Goal: Task Accomplishment & Management: Use online tool/utility

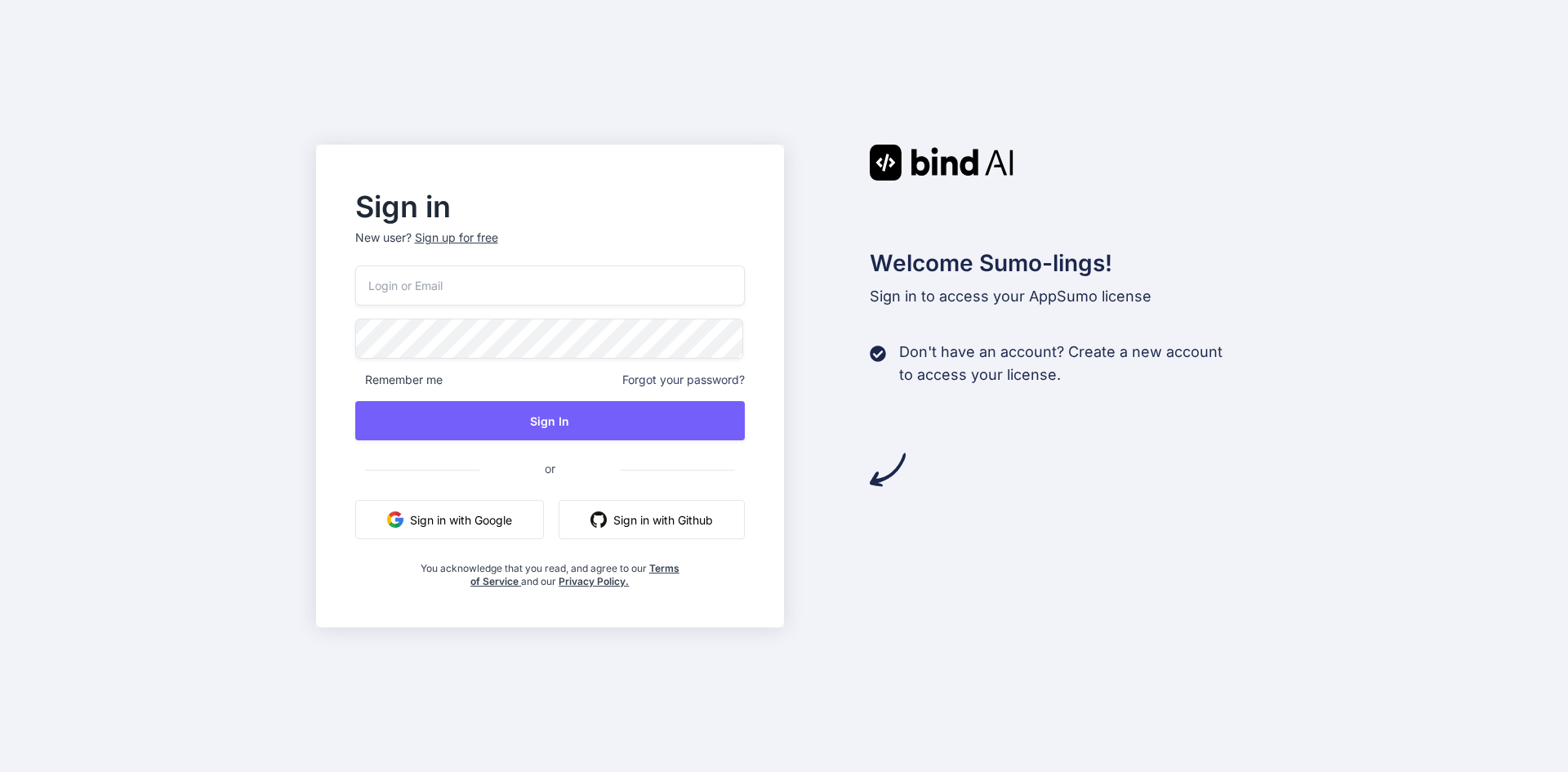
click at [419, 298] on input "email" at bounding box center [550, 286] width 391 height 40
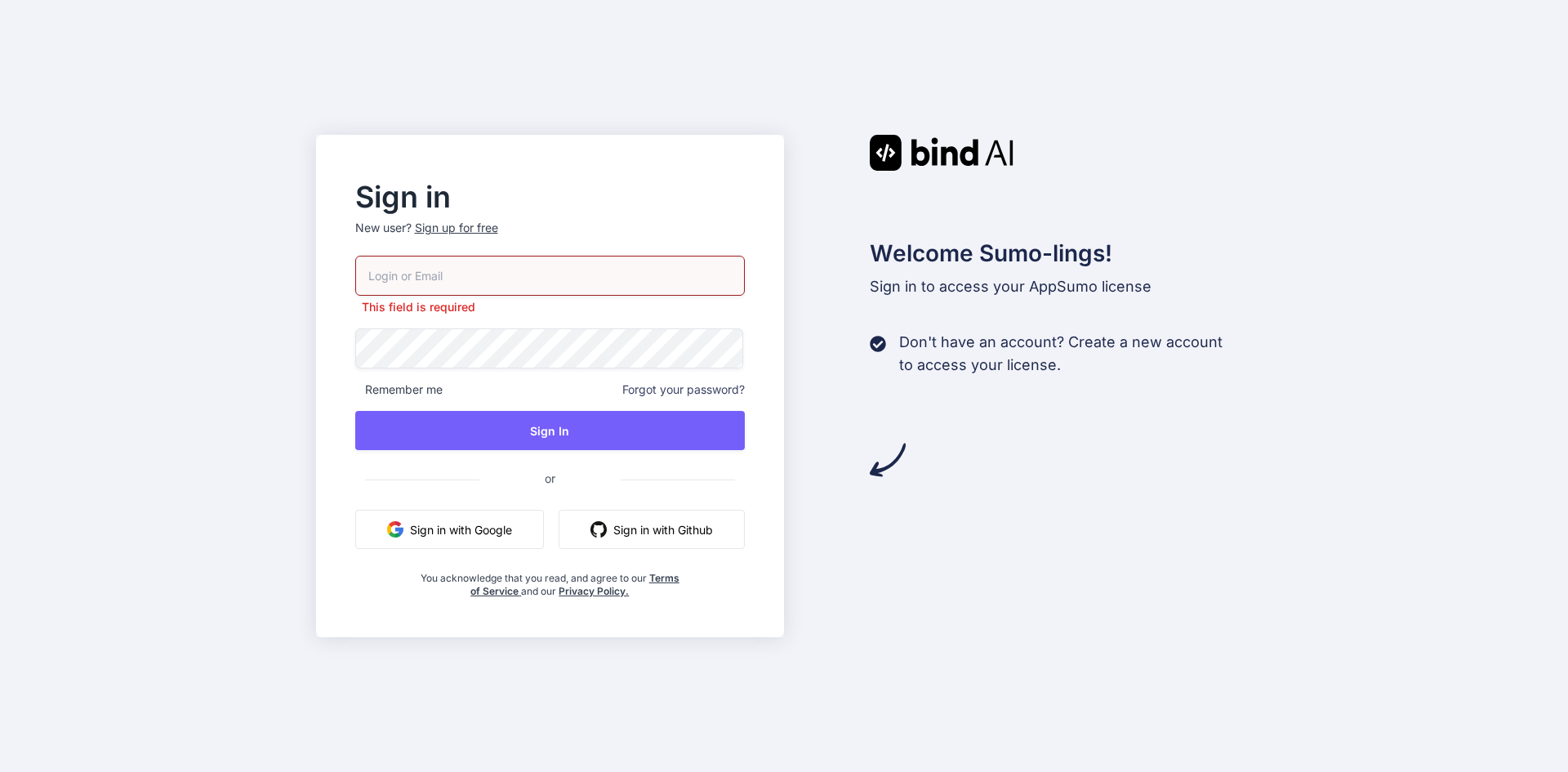
type input "rrenteria@renteriamarketing.com"
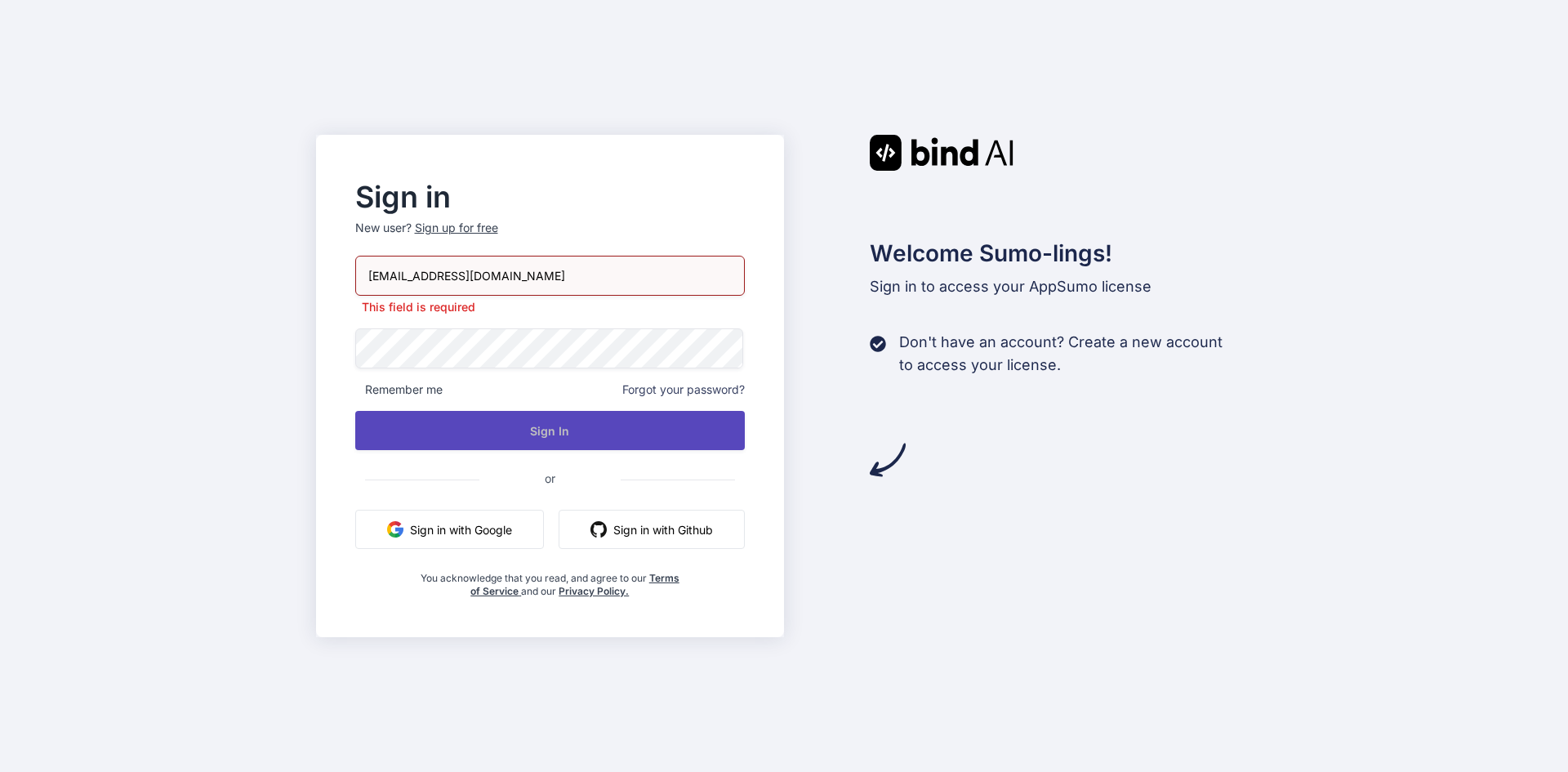
click at [618, 424] on button "Sign In" at bounding box center [550, 430] width 391 height 39
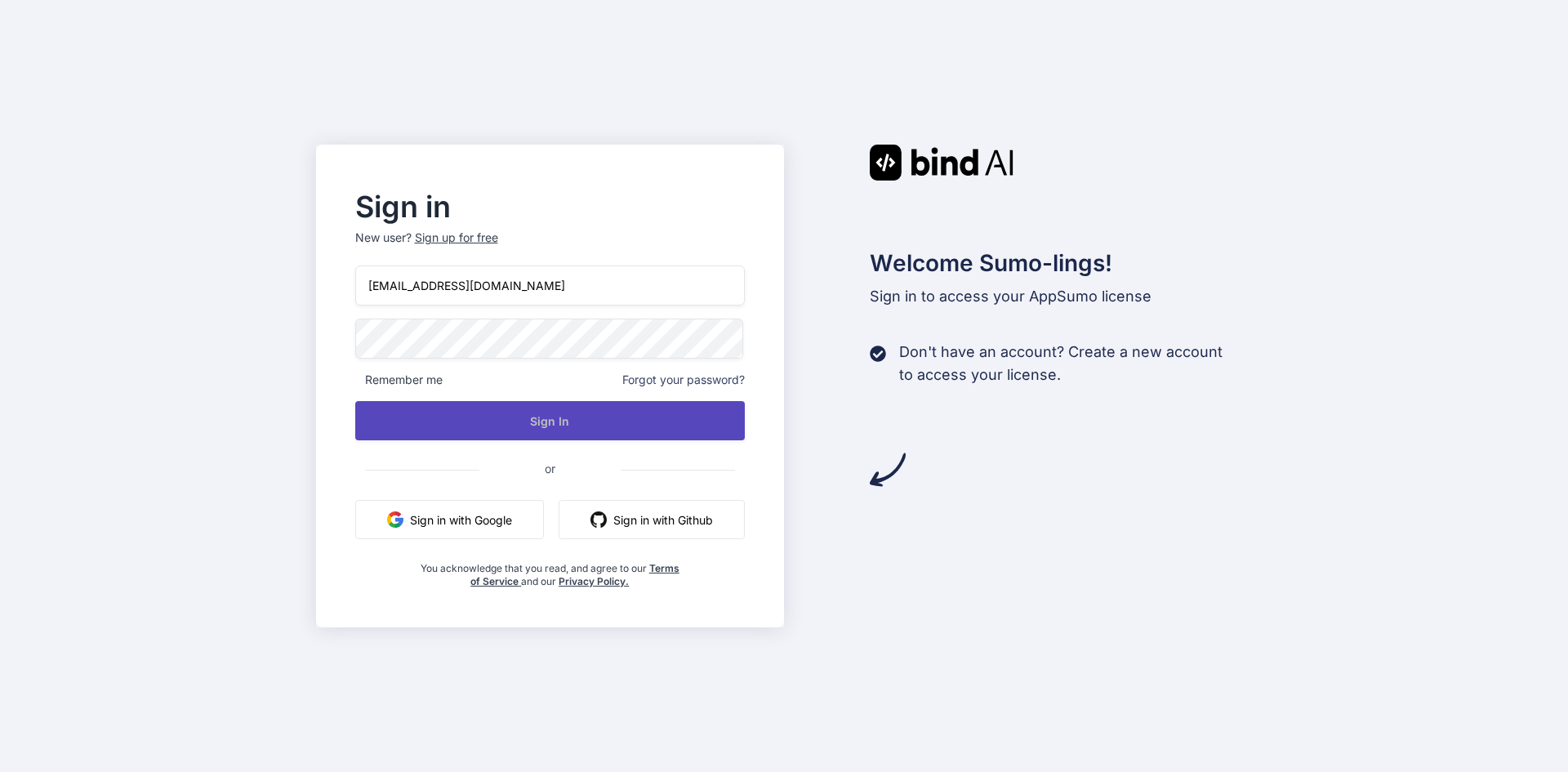
click at [509, 421] on button "Sign In" at bounding box center [550, 420] width 391 height 39
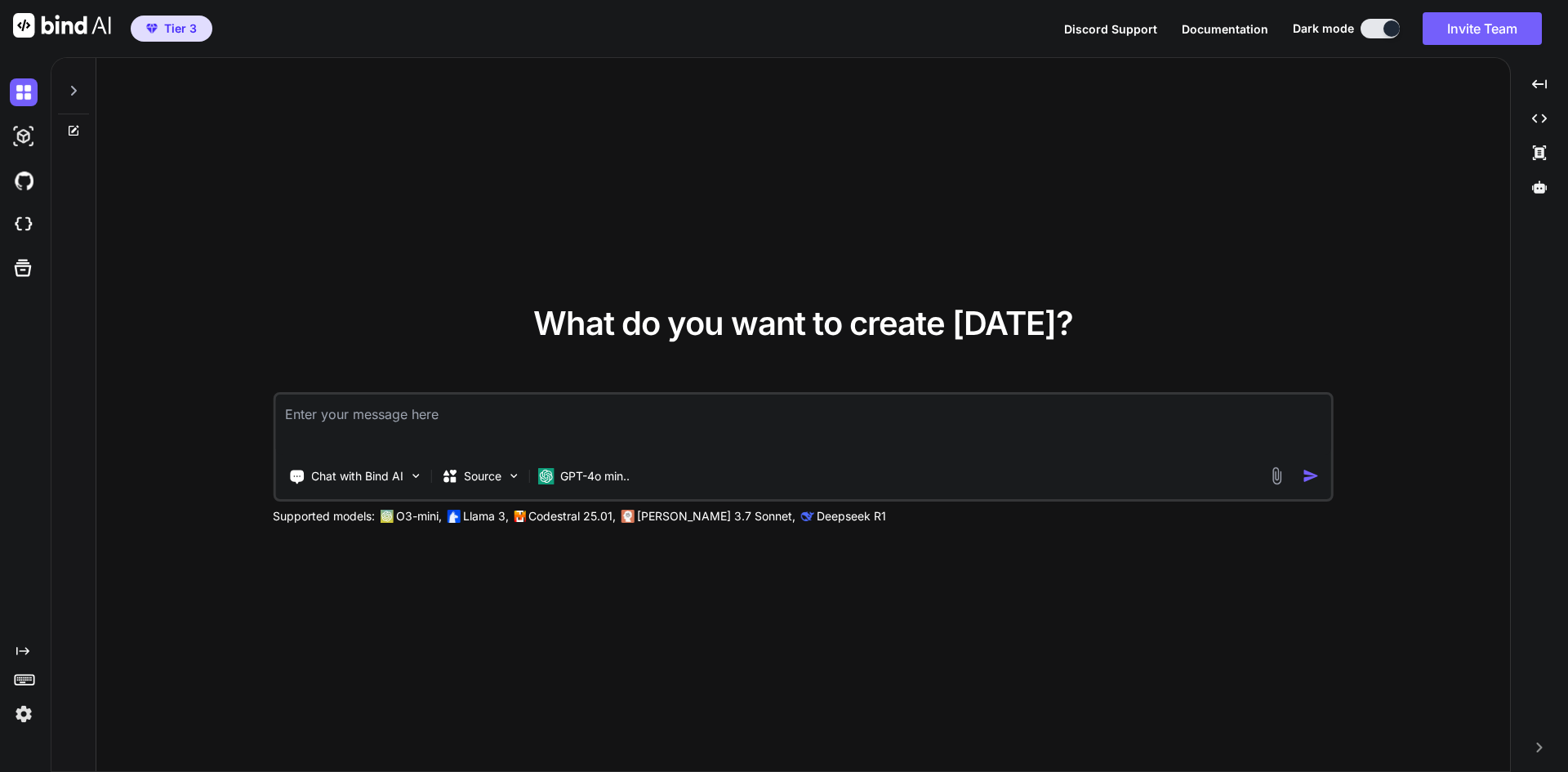
click at [24, 711] on img at bounding box center [23, 714] width 27 height 28
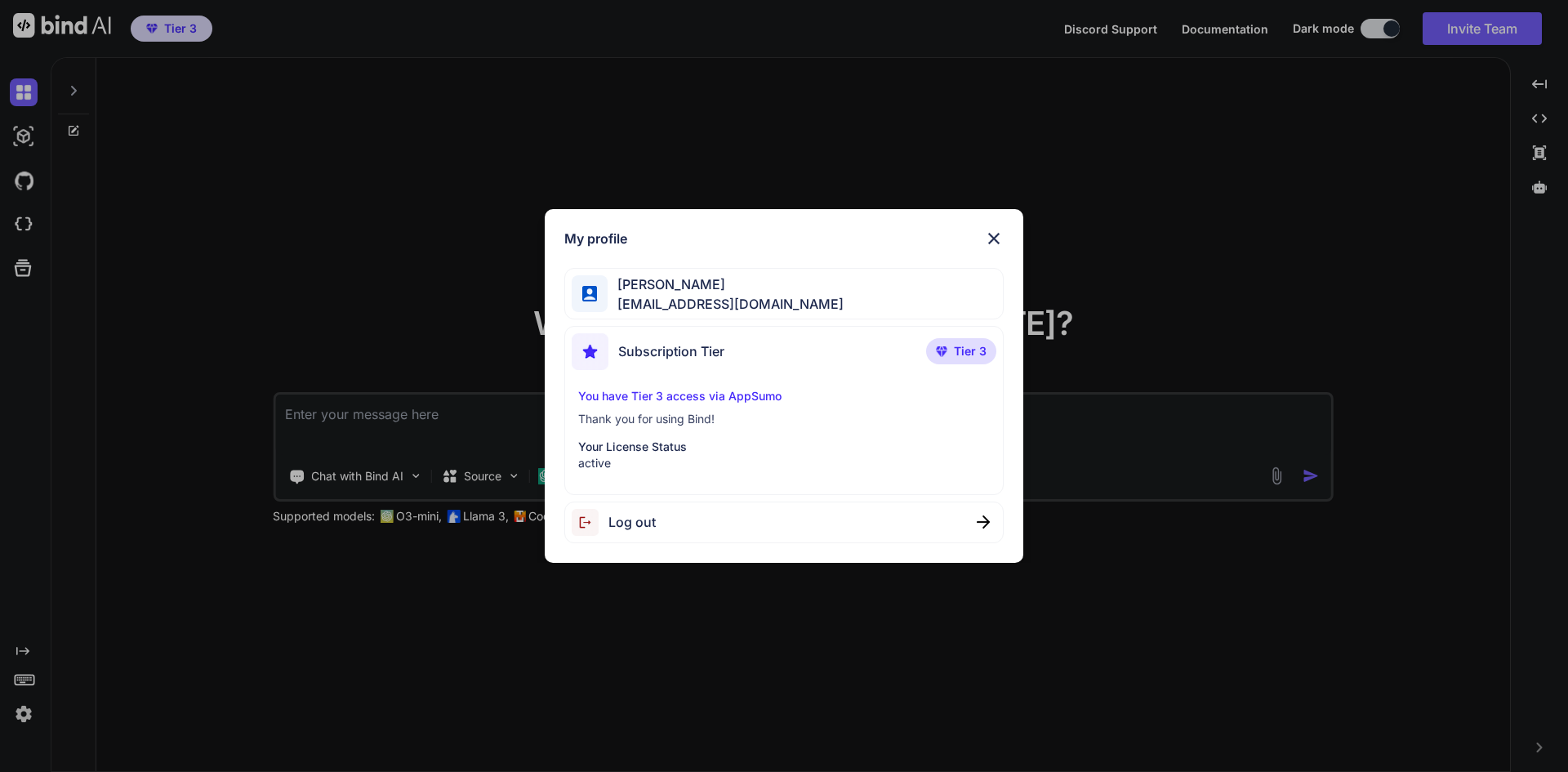
click at [633, 513] on span "Log out" at bounding box center [632, 523] width 47 height 20
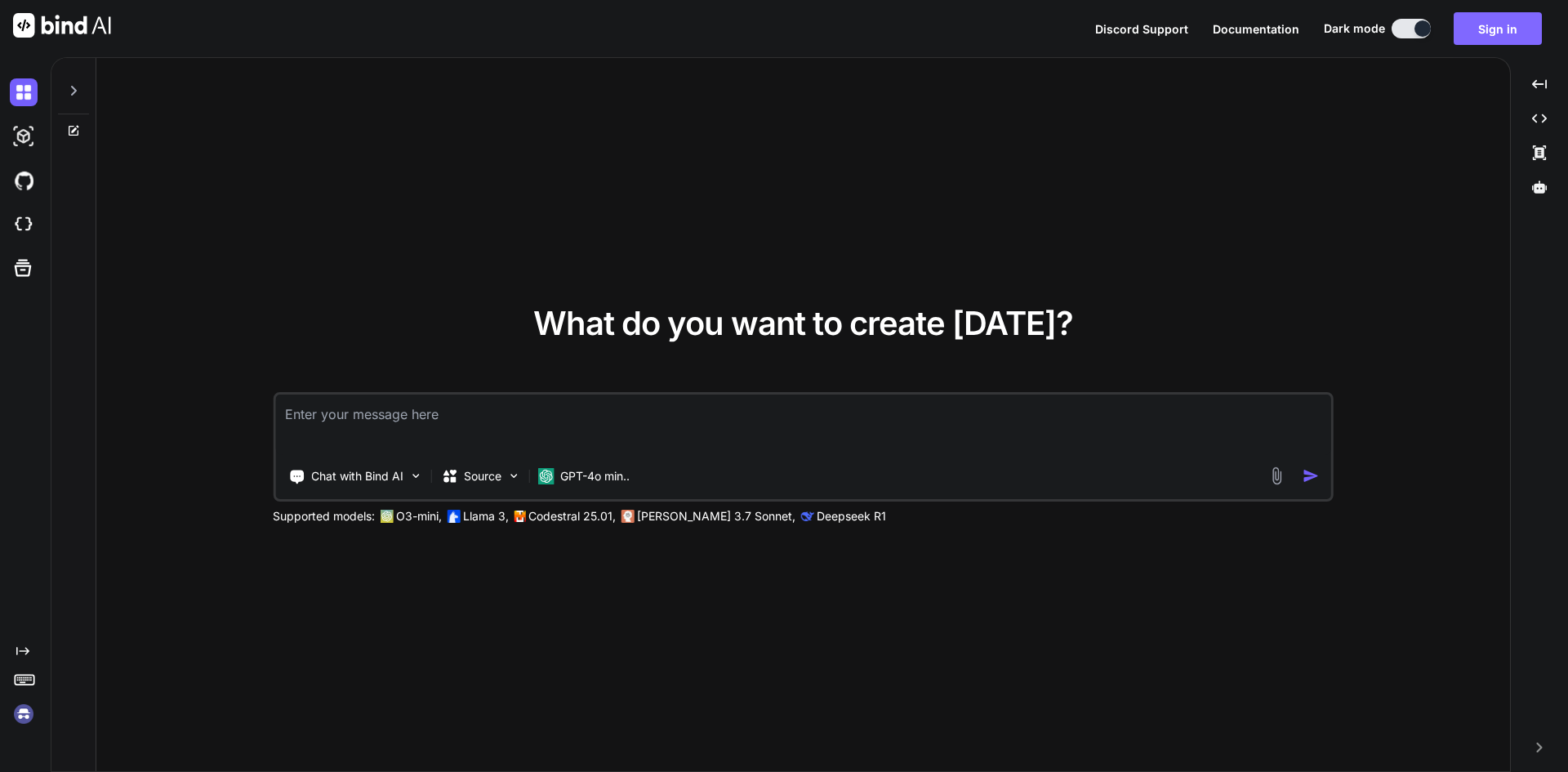
click at [1480, 27] on button "Sign in" at bounding box center [1498, 28] width 88 height 33
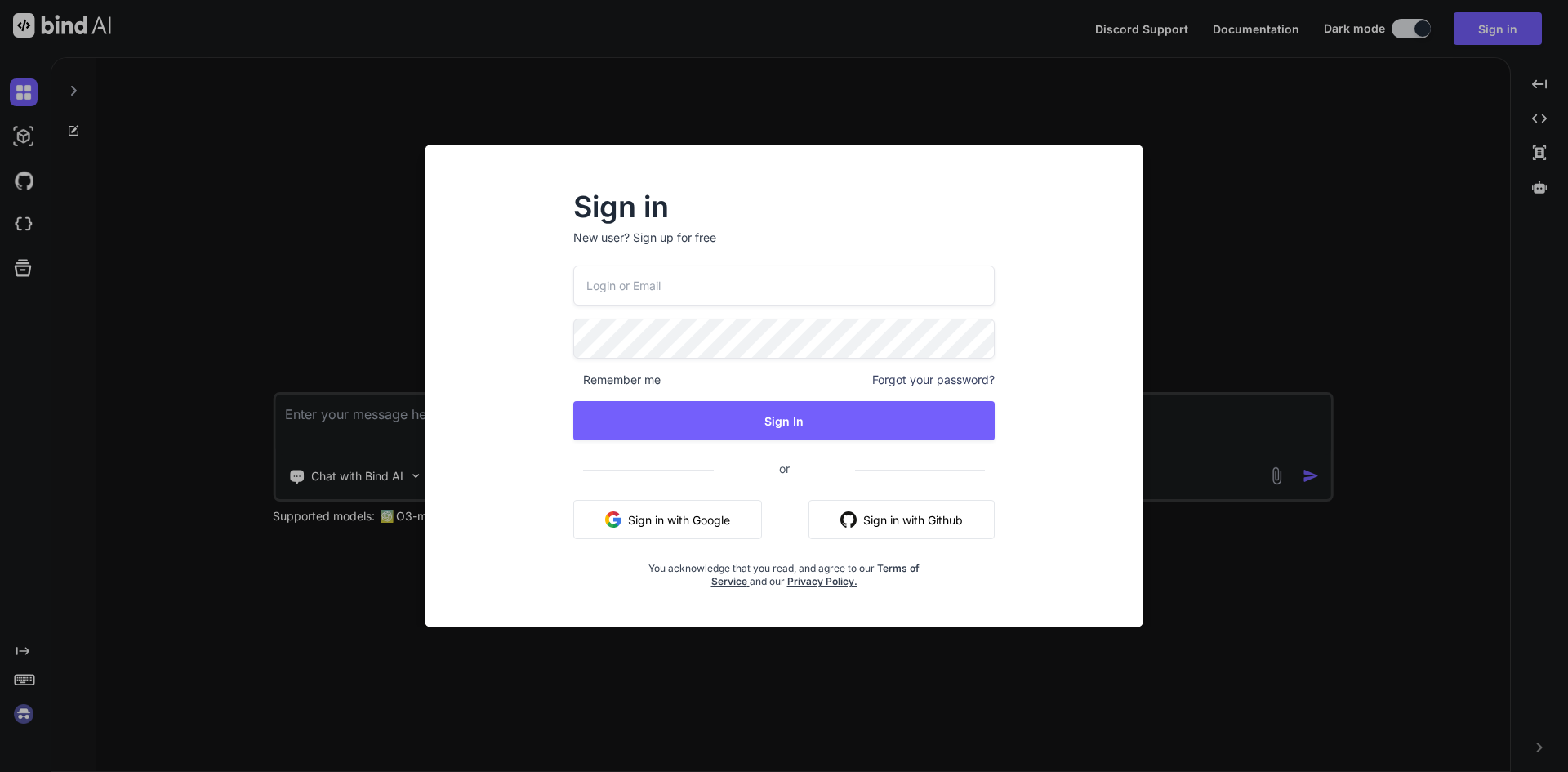
click at [634, 298] on input "email" at bounding box center [784, 286] width 422 height 40
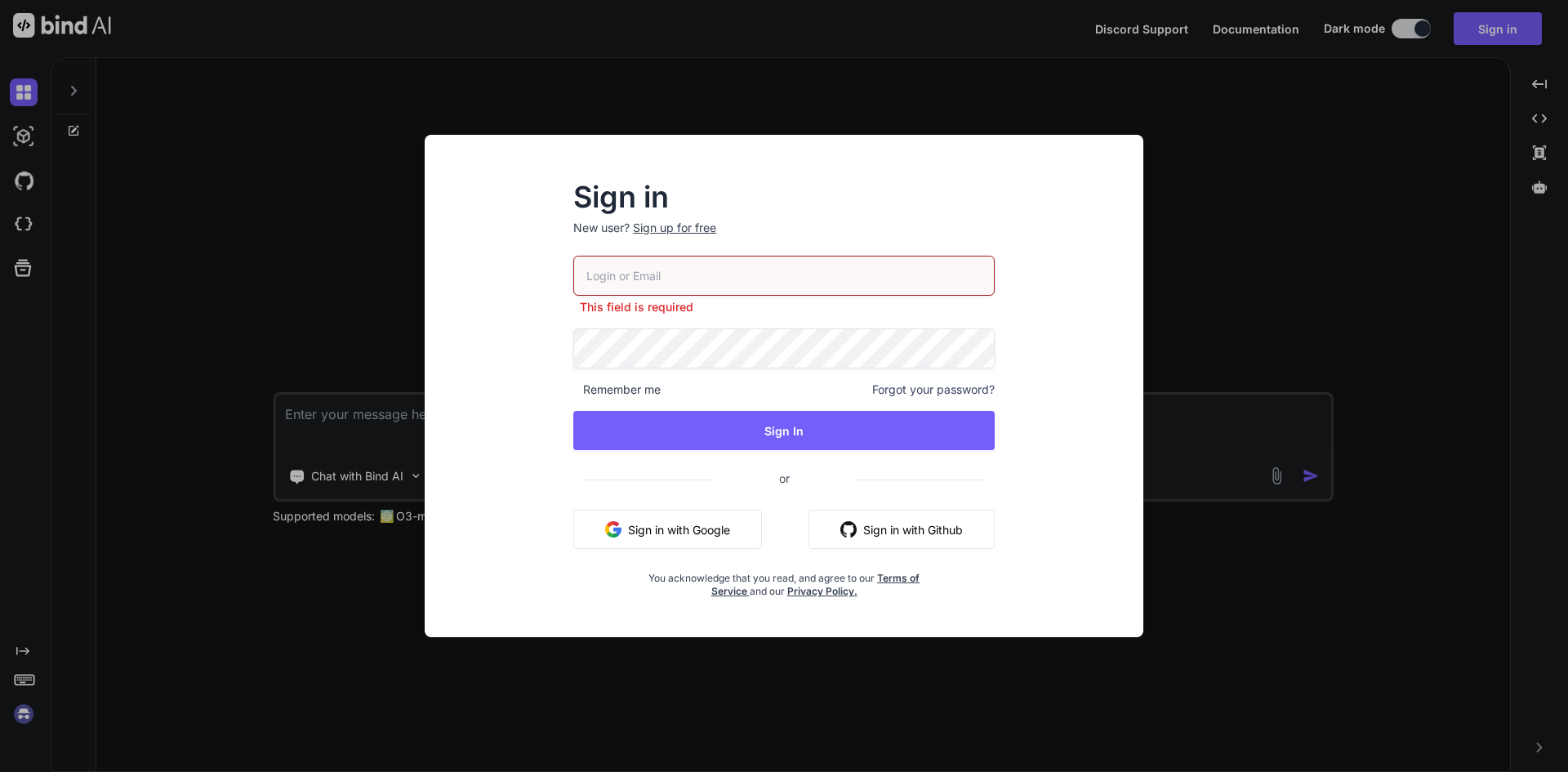
type input "rrenteria@renteriamarketing.com"
click at [831, 367] on div "rrenteria@renteriamarketing.com This field is required Remember me Forgot your …" at bounding box center [784, 427] width 422 height 343
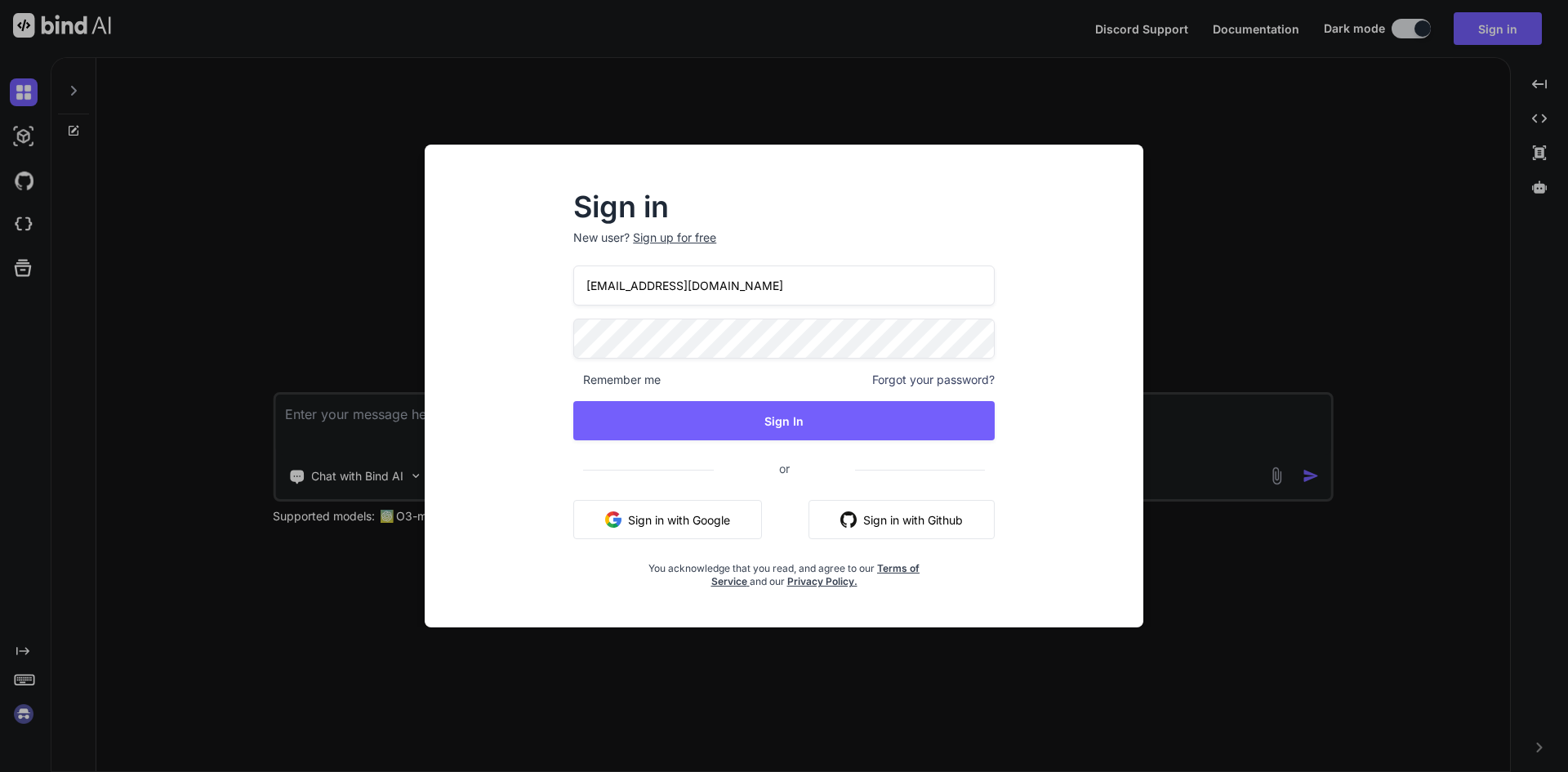
click at [975, 338] on span at bounding box center [985, 334] width 20 height 33
click at [767, 288] on input "rrenteria@renteriamarketing.com" at bounding box center [784, 286] width 422 height 40
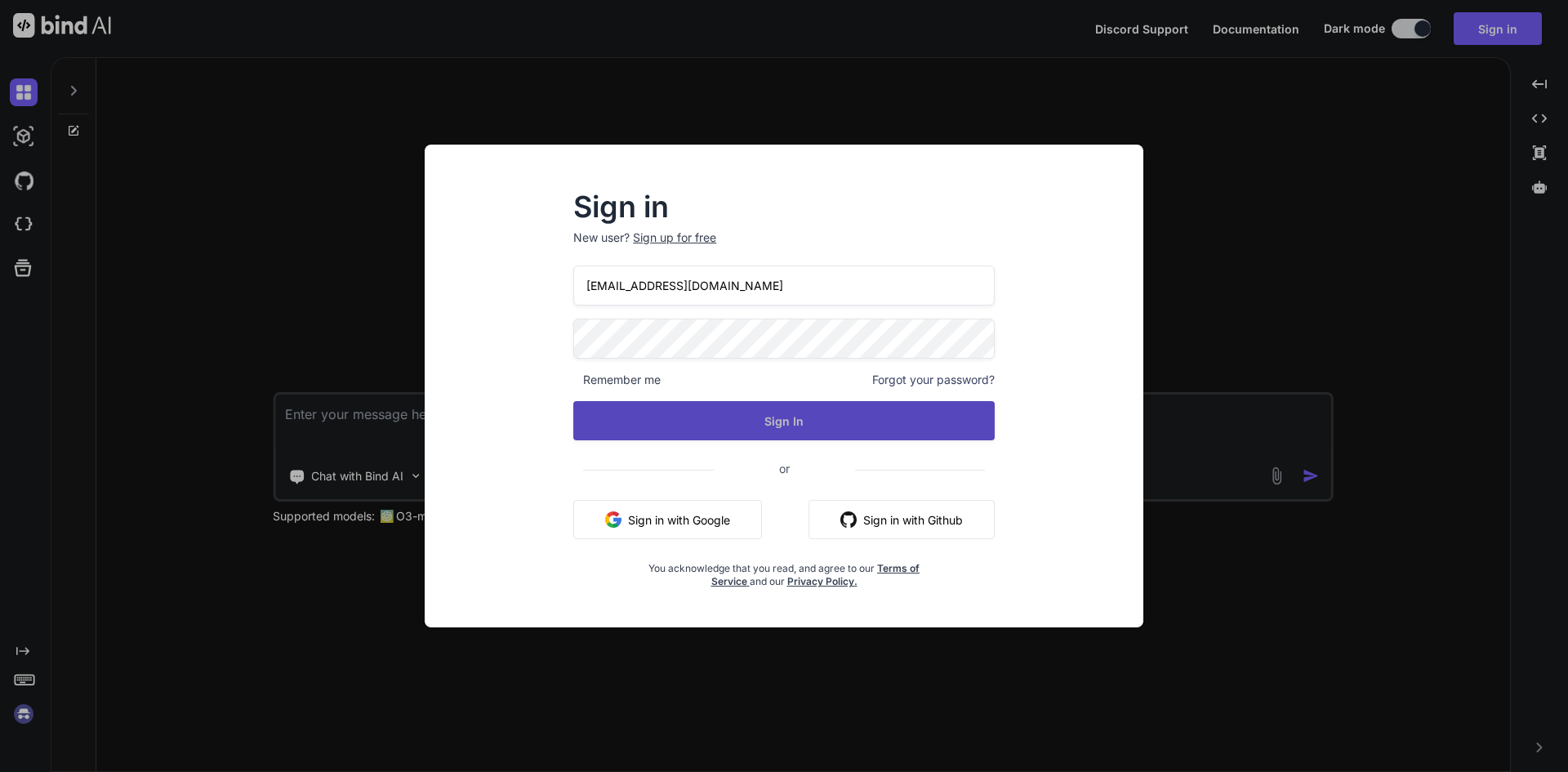
click at [776, 427] on button "Sign In" at bounding box center [784, 420] width 422 height 39
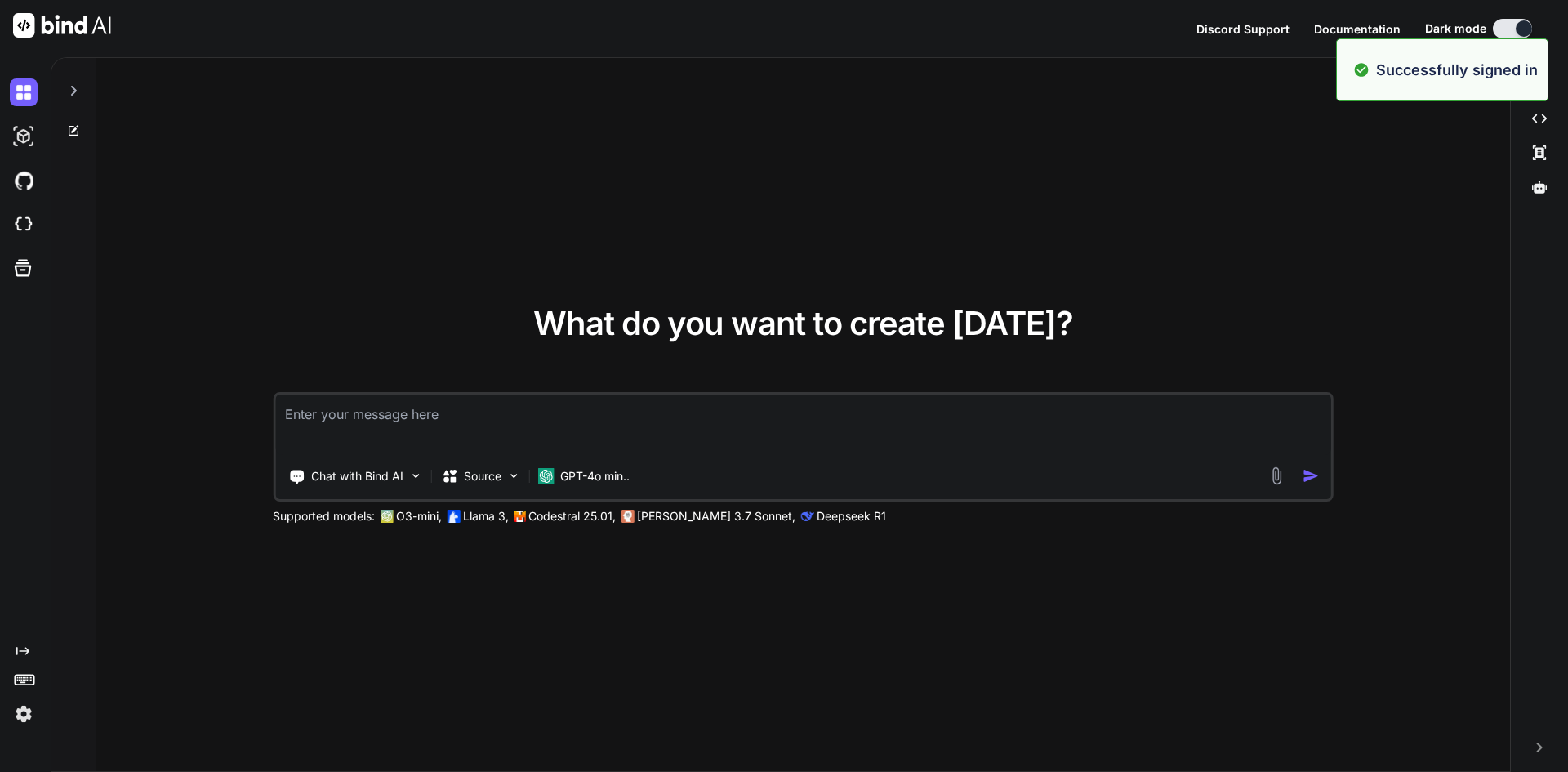
click at [687, 203] on div "What do you want to create today? Chat with Bind AI Source GPT-4o min.. Support…" at bounding box center [803, 416] width 1414 height 715
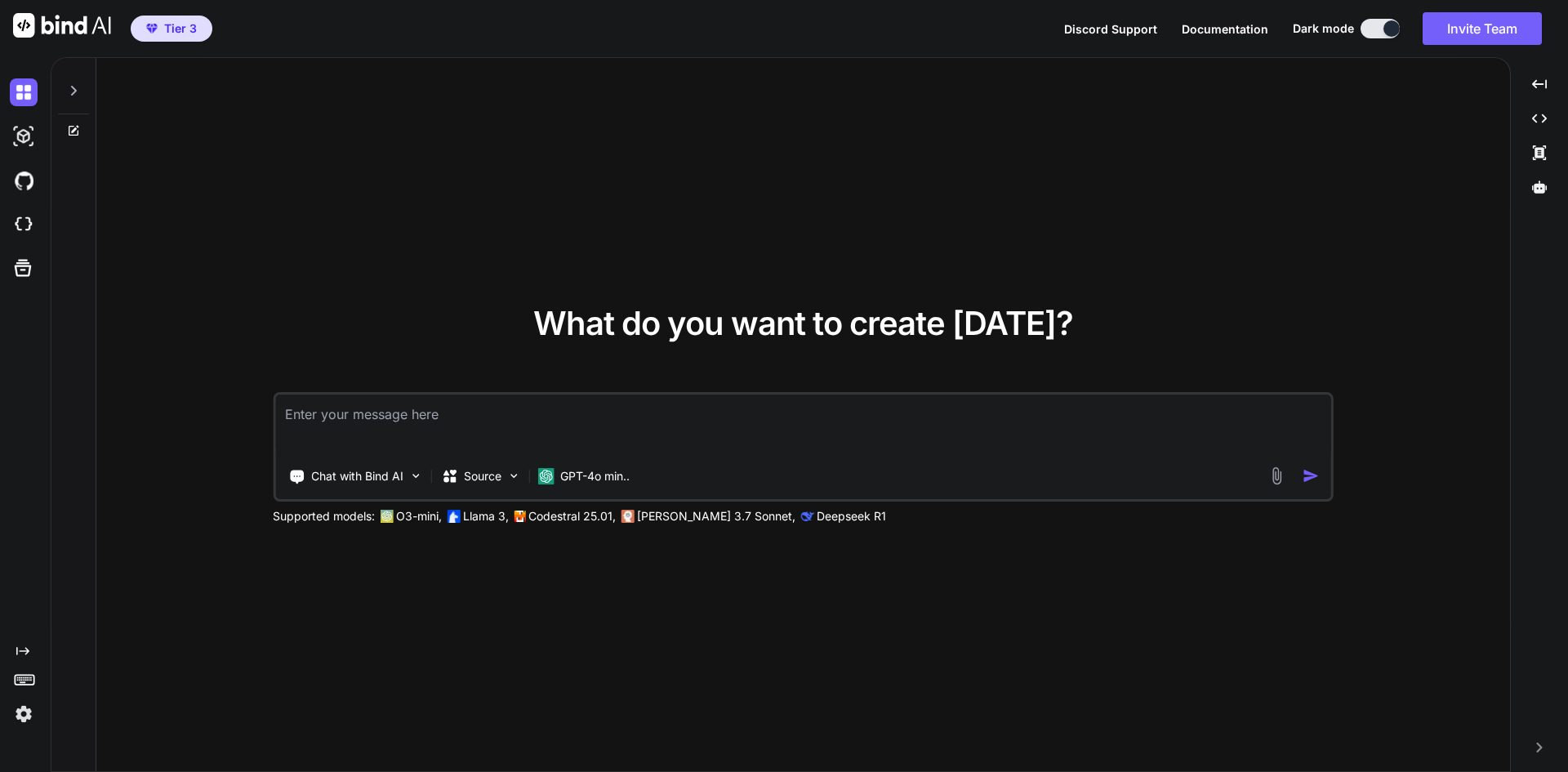
click at [18, 718] on img at bounding box center [23, 714] width 27 height 28
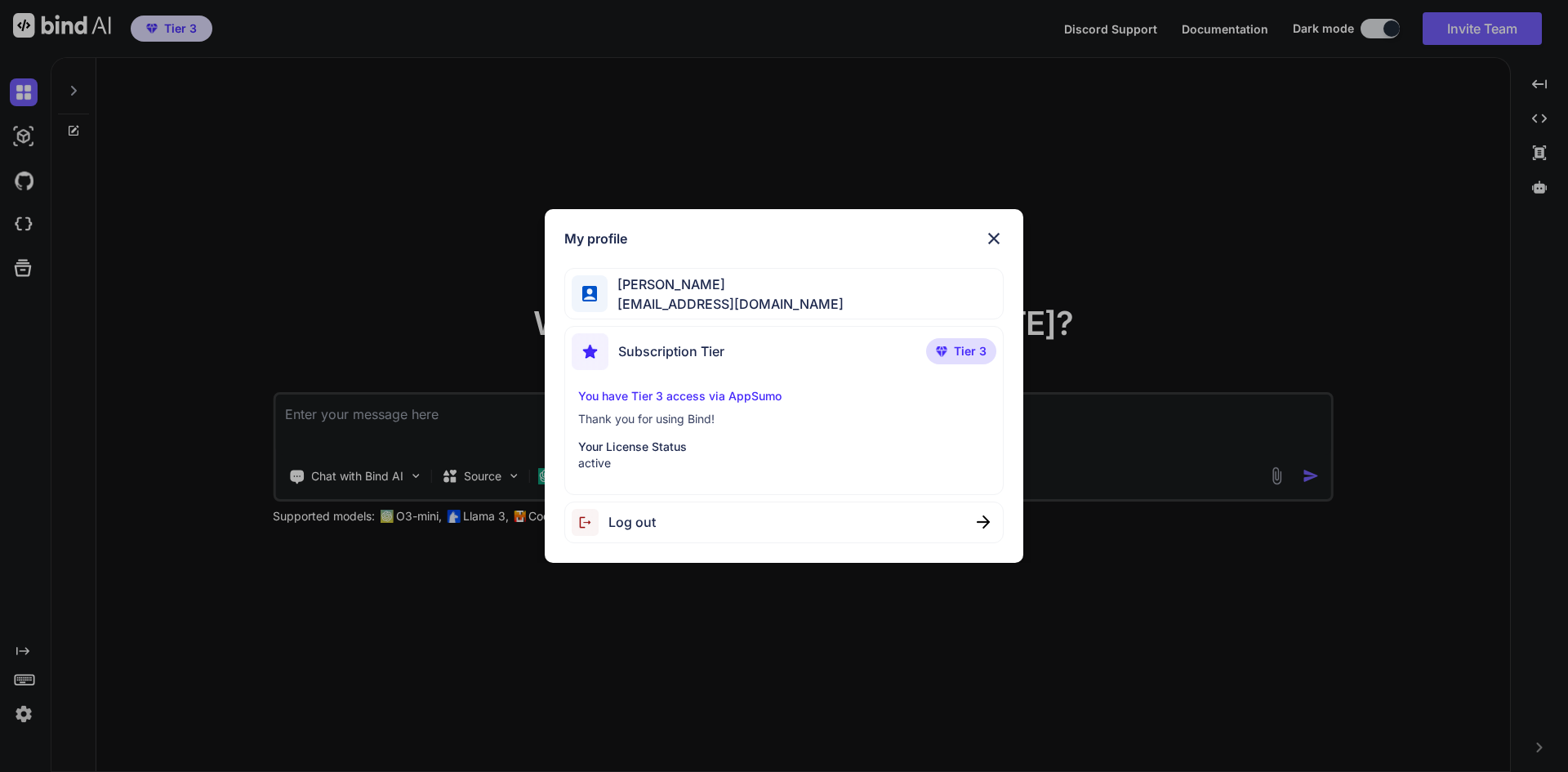
click at [157, 216] on div "My profile Roberto Renteria rrenteria@renteriamarketing.com Subscription Tier T…" at bounding box center [784, 386] width 1568 height 772
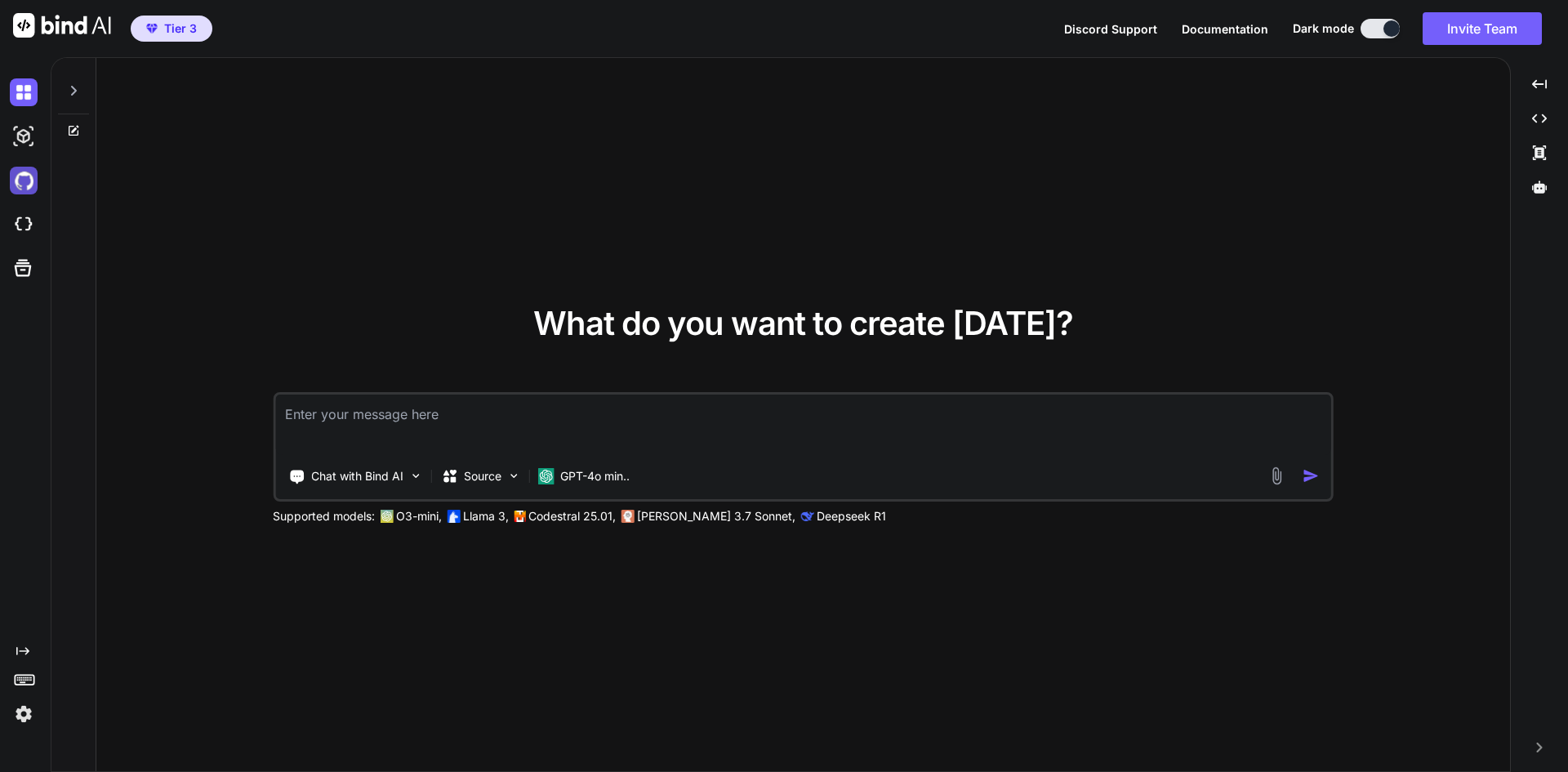
click at [17, 182] on img at bounding box center [23, 180] width 27 height 28
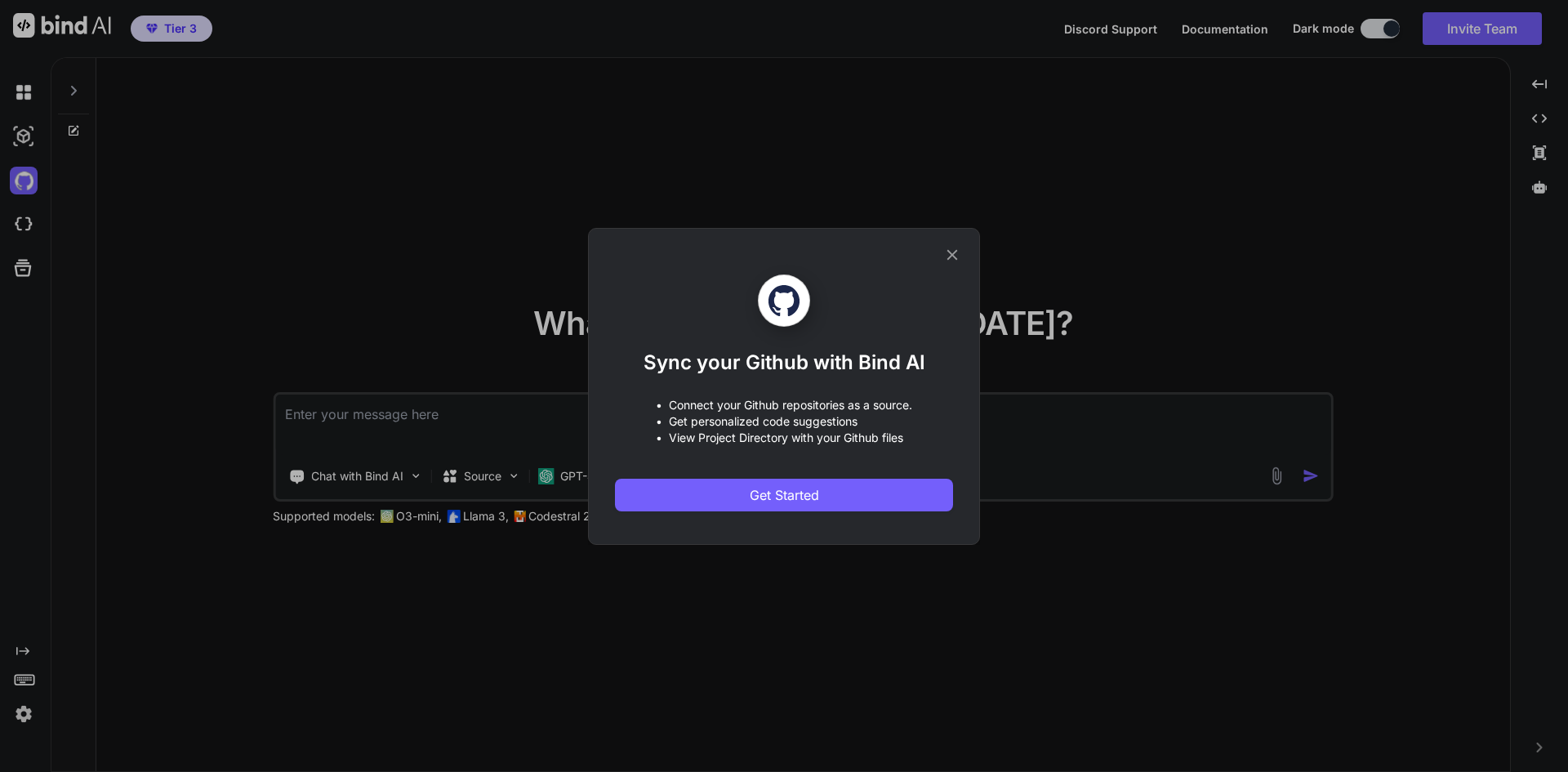
click at [945, 258] on icon at bounding box center [952, 255] width 18 height 18
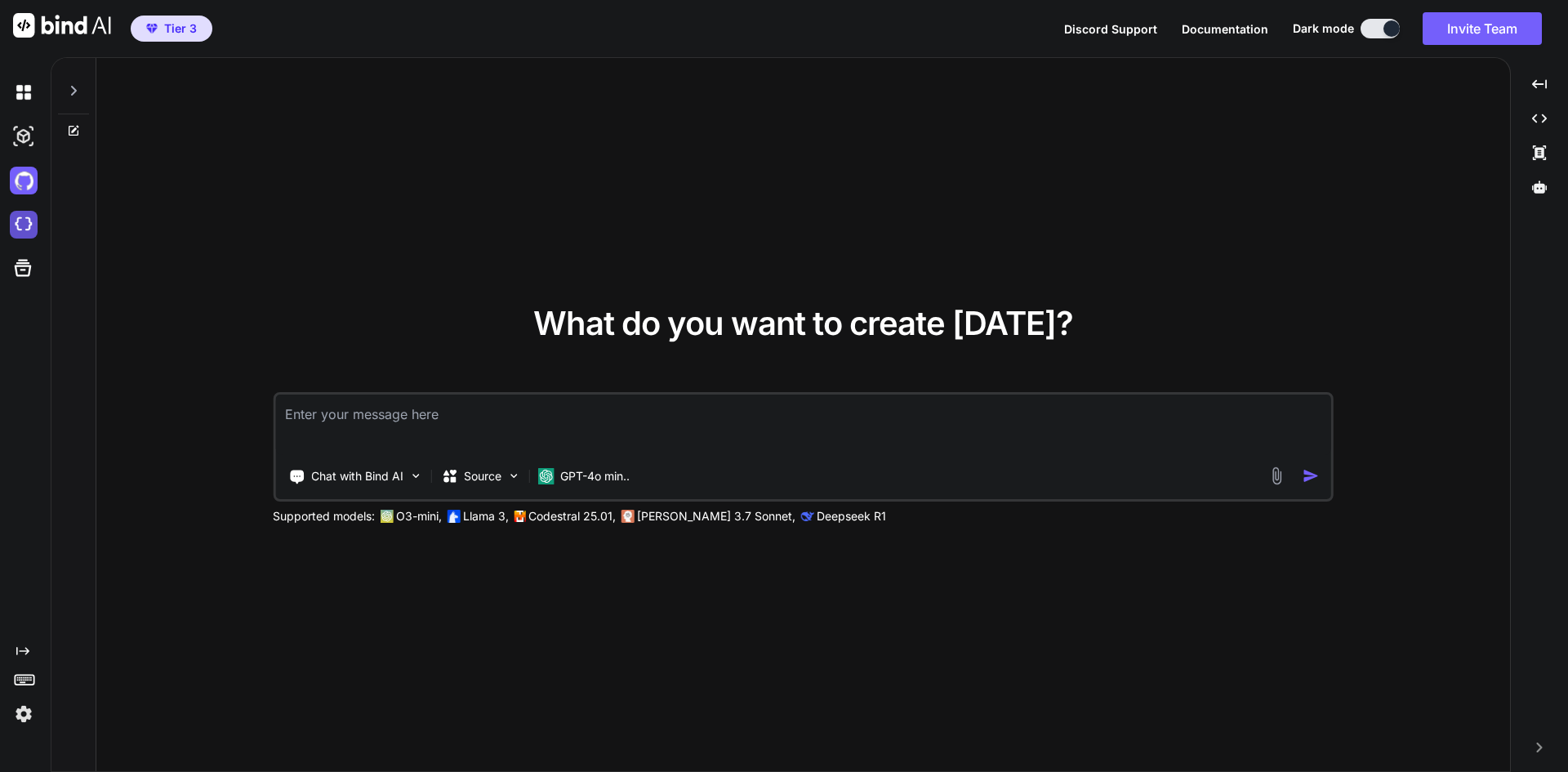
click at [24, 222] on img at bounding box center [23, 224] width 27 height 28
click at [33, 98] on img at bounding box center [23, 92] width 27 height 28
click at [490, 439] on textarea at bounding box center [803, 424] width 1056 height 61
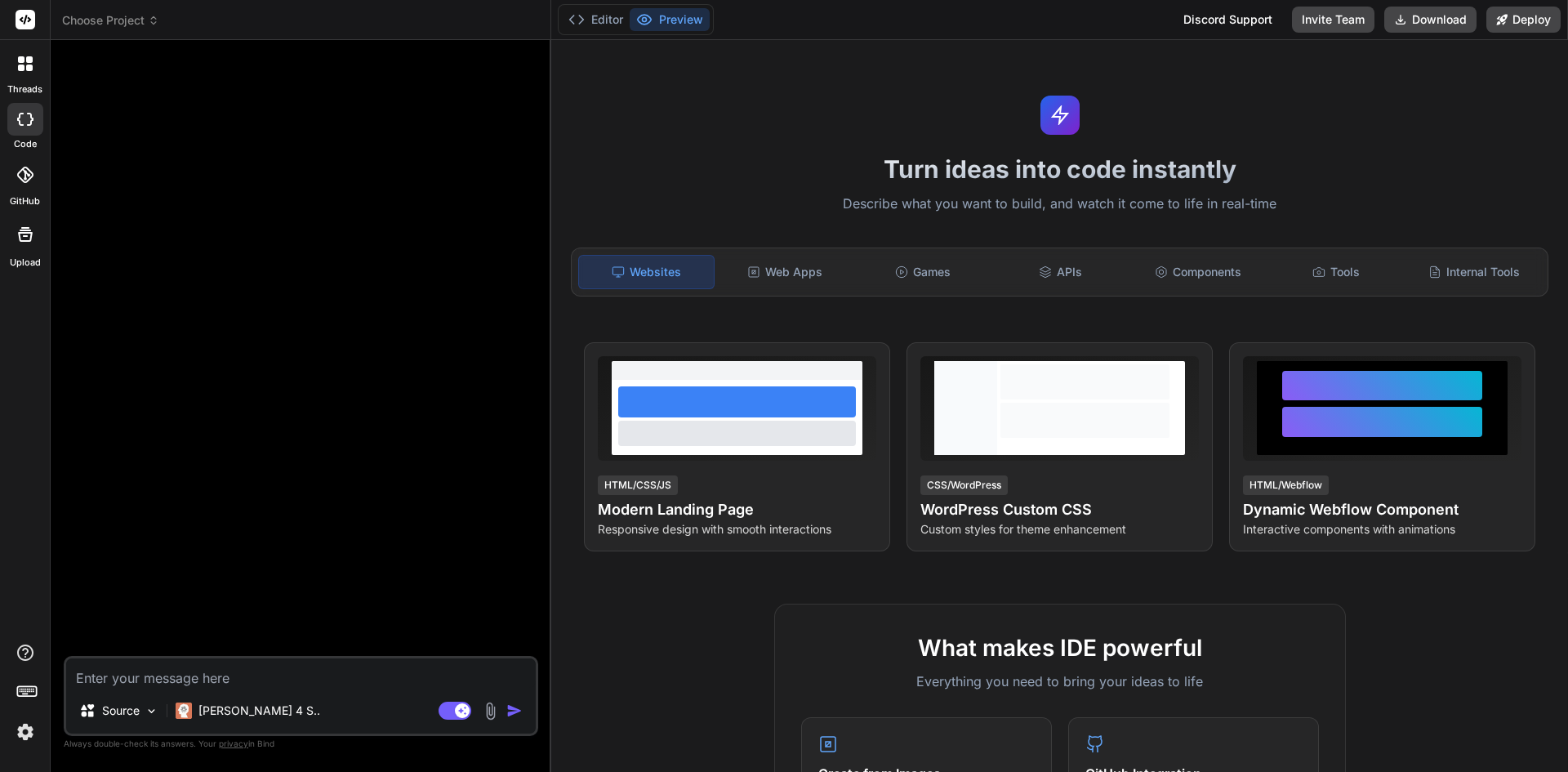
click at [28, 173] on icon at bounding box center [26, 175] width 17 height 17
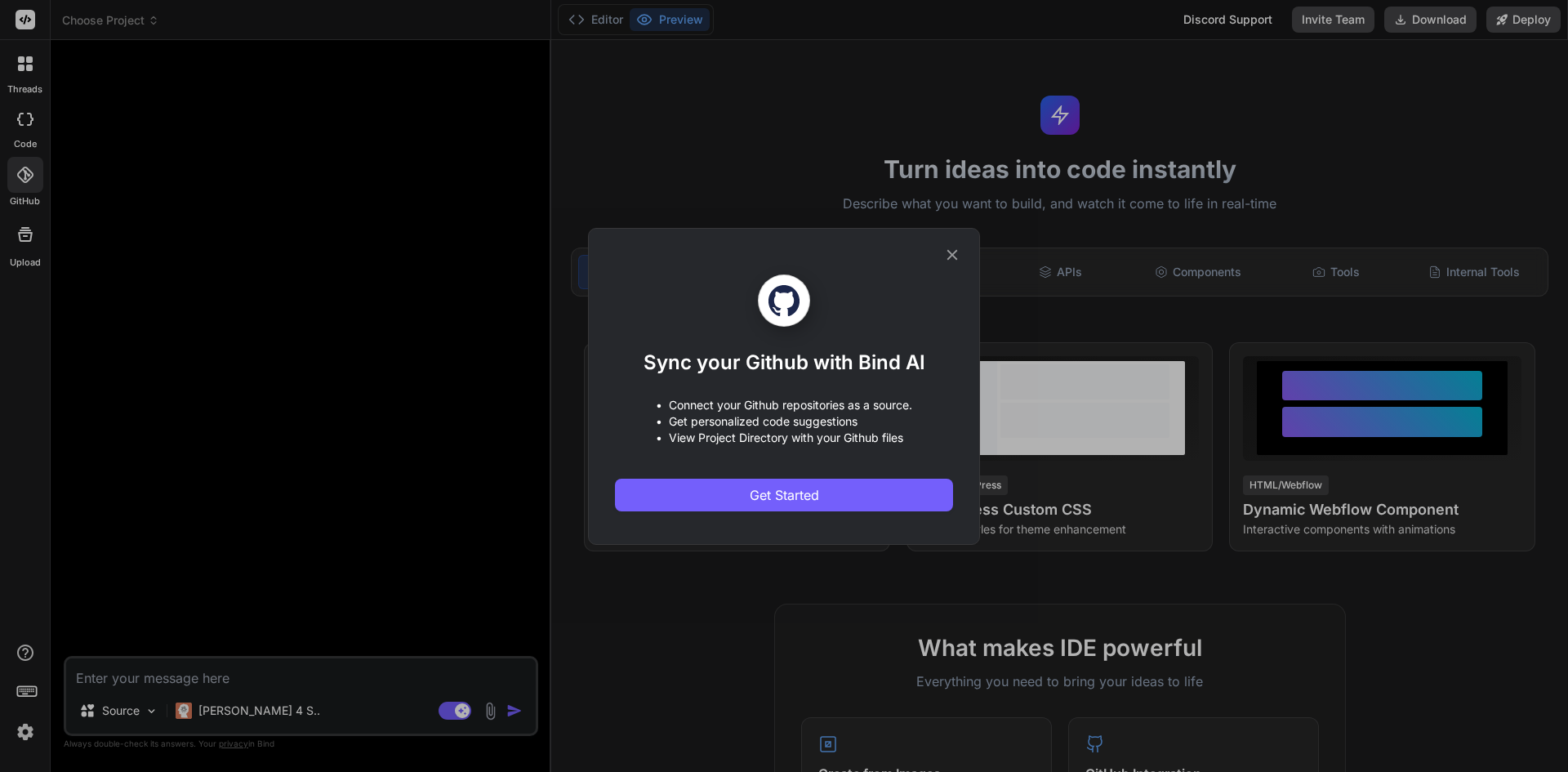
click at [949, 261] on icon at bounding box center [952, 255] width 18 height 18
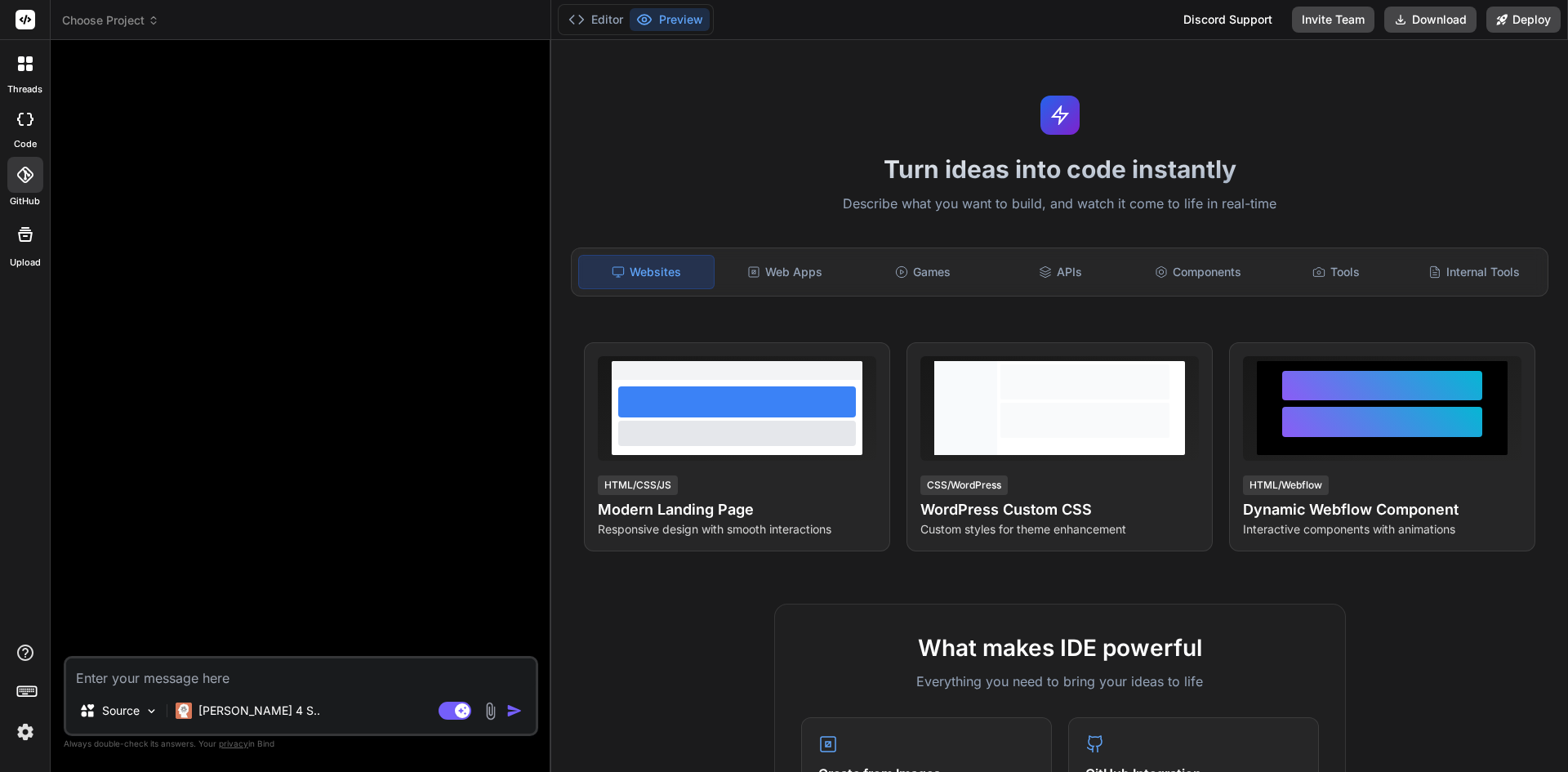
click at [38, 229] on div at bounding box center [25, 234] width 39 height 39
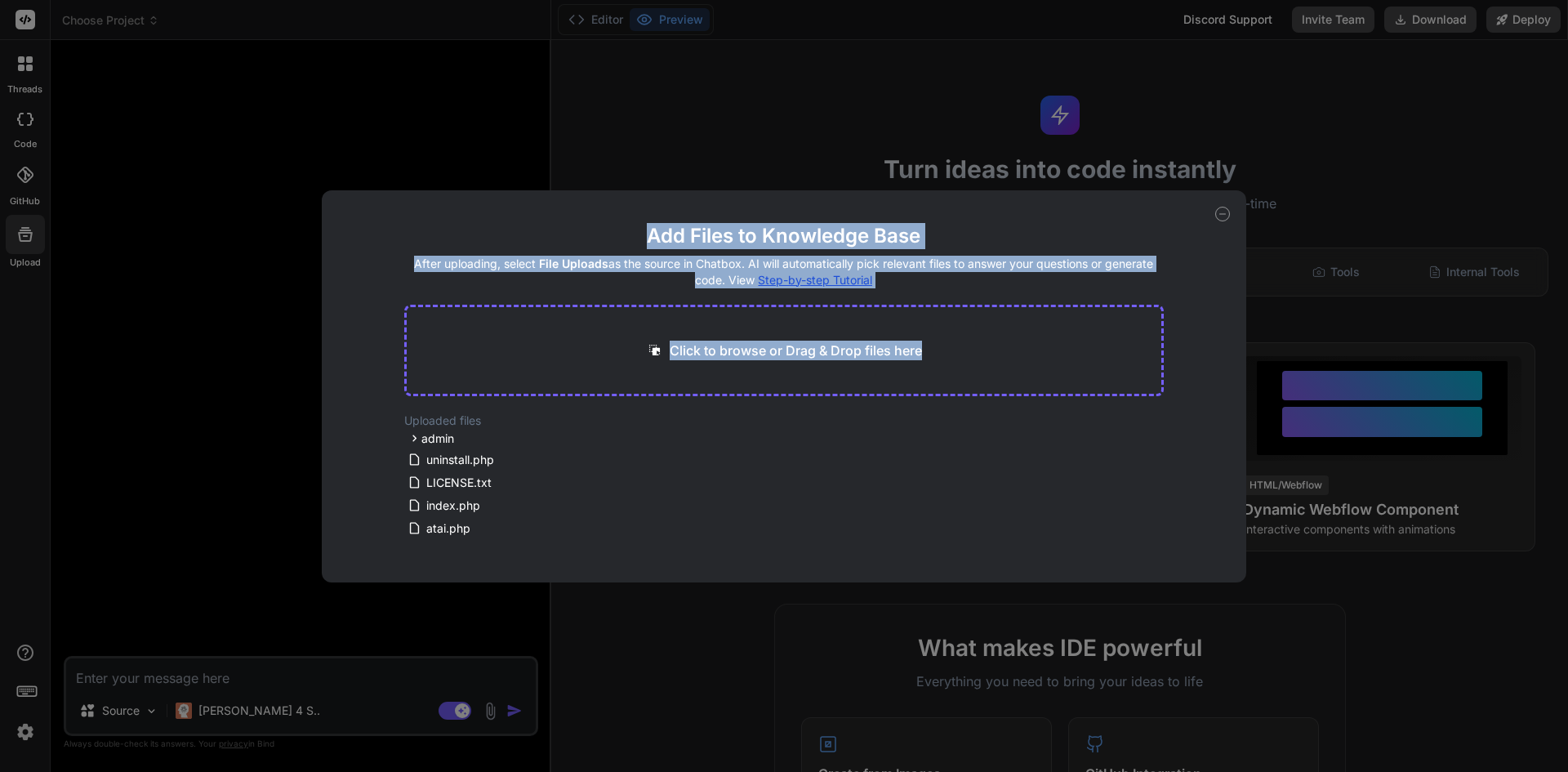
drag, startPoint x: 640, startPoint y: 234, endPoint x: 1011, endPoint y: 289, distance: 375.1
click at [1011, 289] on main "Add Files to Knowledge Base After uploading, select File Uploads as the source …" at bounding box center [784, 403] width 761 height 359
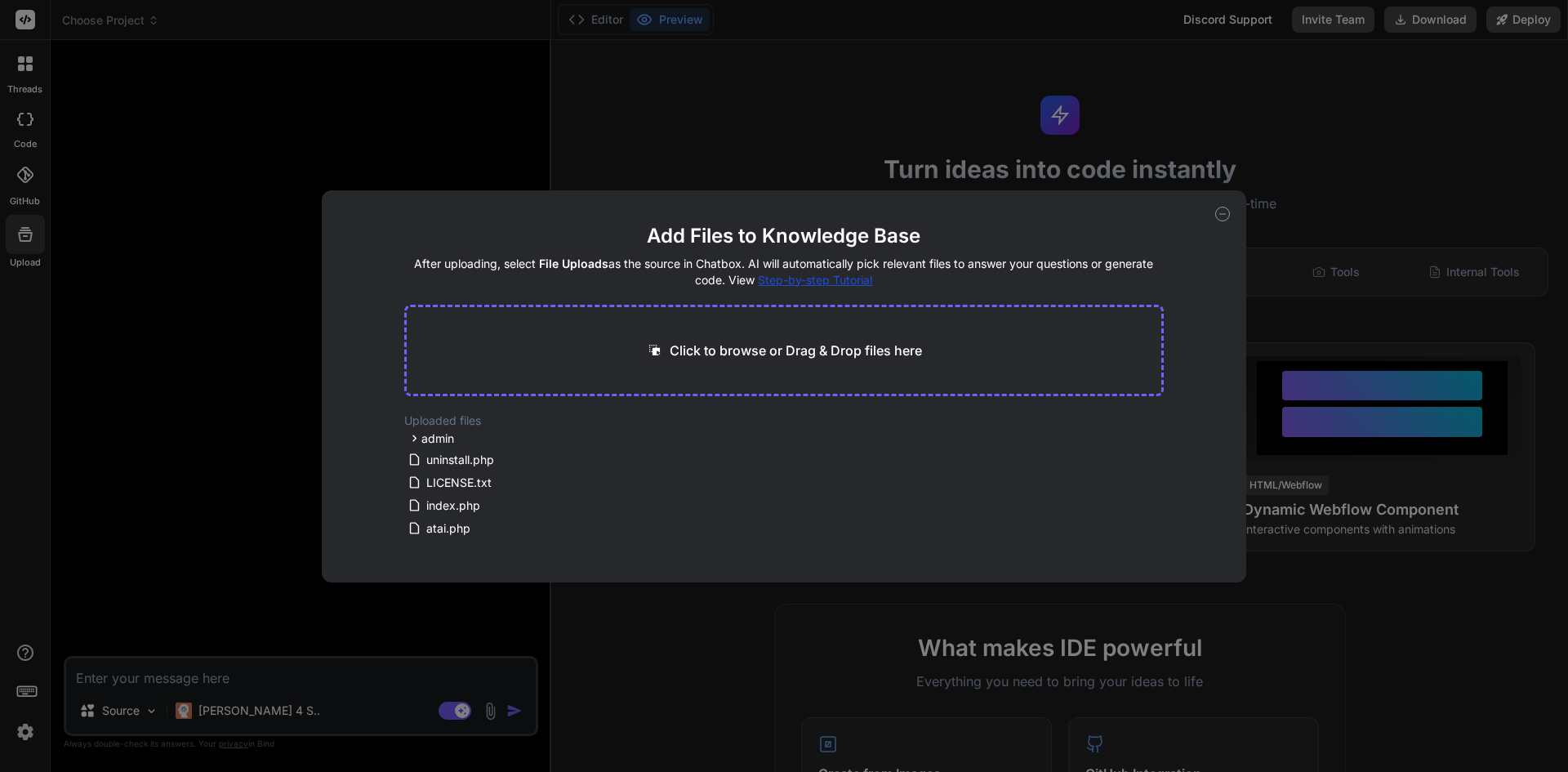
click at [1221, 215] on icon at bounding box center [1223, 214] width 15 height 15
type textarea "x"
